Goal: Information Seeking & Learning: Learn about a topic

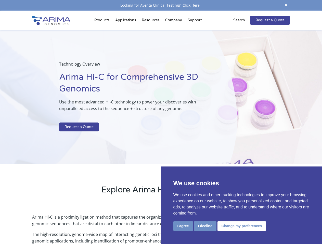
click at [161, 122] on p at bounding box center [135, 119] width 152 height 7
click at [183, 226] on button "I agree" at bounding box center [183, 226] width 20 height 9
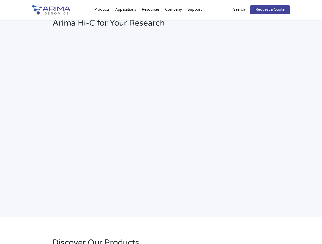
click at [286, 5] on link "Request a Quote" at bounding box center [270, 9] width 40 height 9
click at [103, 21] on h2 "Webinar: Hear More About the Benefits of Arima Hi-C for Your Research" at bounding box center [136, 19] width 169 height 27
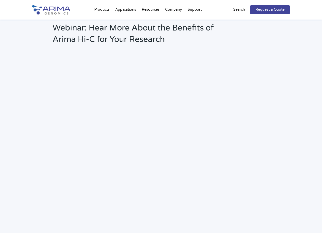
click at [151, 22] on h2 "Webinar: Hear More About the Benefits of Arima Hi-C for Your Research" at bounding box center [136, 35] width 169 height 27
click at [174, 22] on h2 "Webinar: Hear More About the Benefits of Arima Hi-C for Your Research" at bounding box center [136, 35] width 169 height 27
click at [194, 22] on h2 "Webinar: Hear More About the Benefits of Arima Hi-C for Your Research" at bounding box center [136, 35] width 169 height 27
